Goal: Transaction & Acquisition: Book appointment/travel/reservation

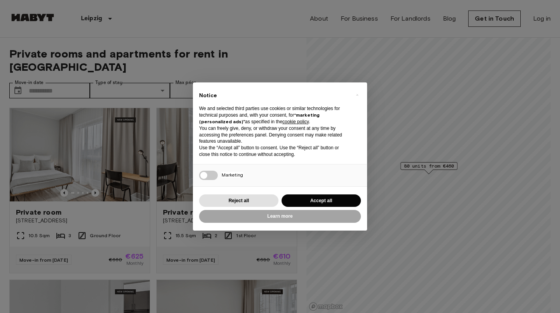
click at [305, 199] on button "Accept all" at bounding box center [321, 200] width 79 height 13
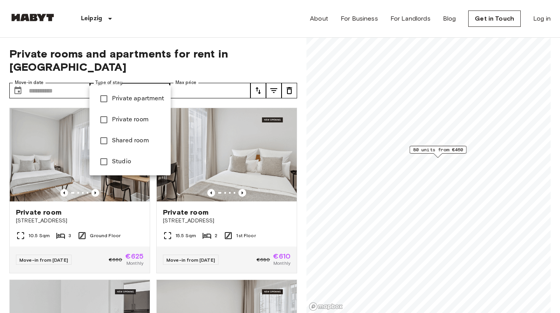
click at [138, 103] on span "Private apartment" at bounding box center [138, 98] width 53 height 9
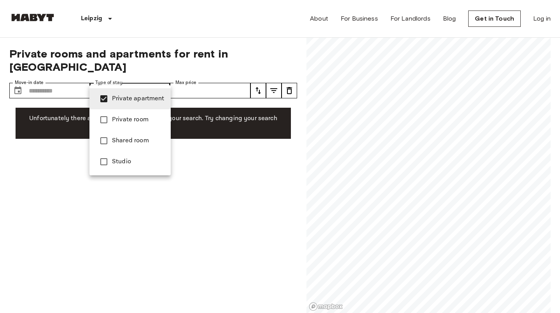
click at [125, 71] on div at bounding box center [280, 156] width 560 height 313
click at [129, 114] on li "Private room" at bounding box center [129, 119] width 81 height 21
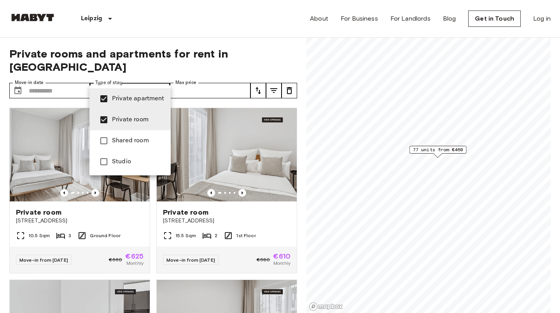
click at [128, 100] on span "Private apartment" at bounding box center [138, 98] width 53 height 9
type input "**********"
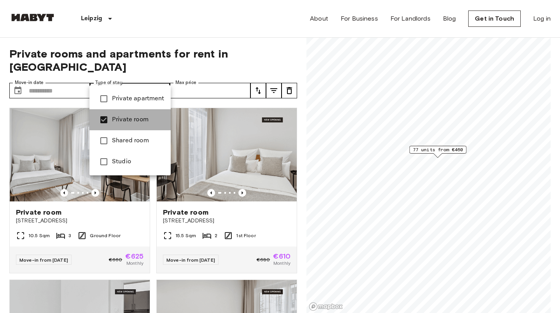
click at [136, 123] on span "Private room" at bounding box center [138, 119] width 53 height 9
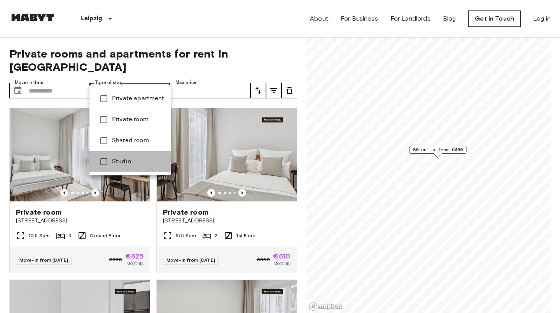
click at [136, 161] on span "Studio" at bounding box center [138, 161] width 53 height 9
type input "******"
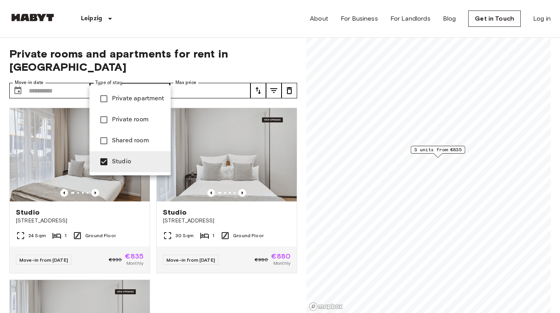
click at [168, 273] on div at bounding box center [280, 156] width 560 height 313
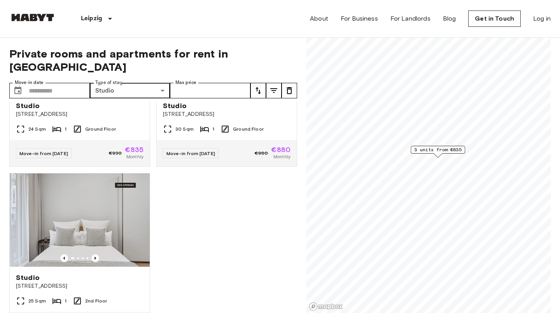
scroll to position [105, 0]
